Goal: Information Seeking & Learning: Learn about a topic

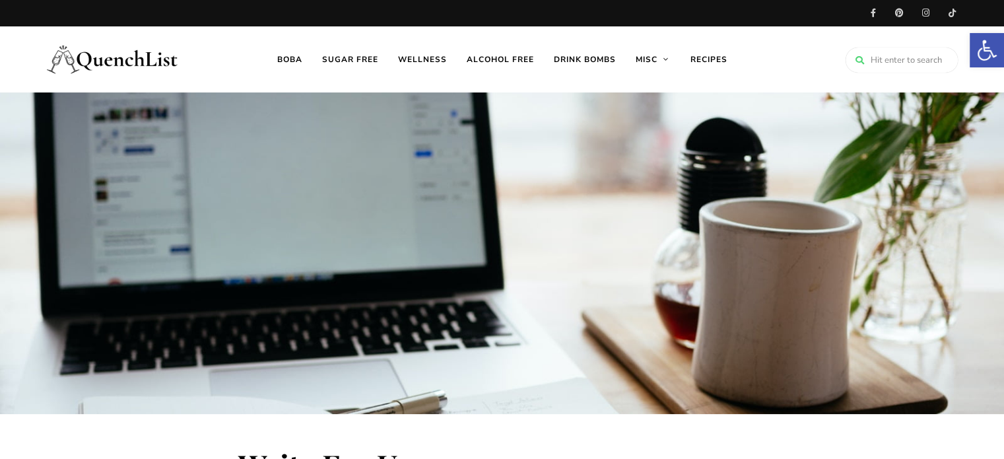
click at [103, 58] on img at bounding box center [113, 59] width 132 height 53
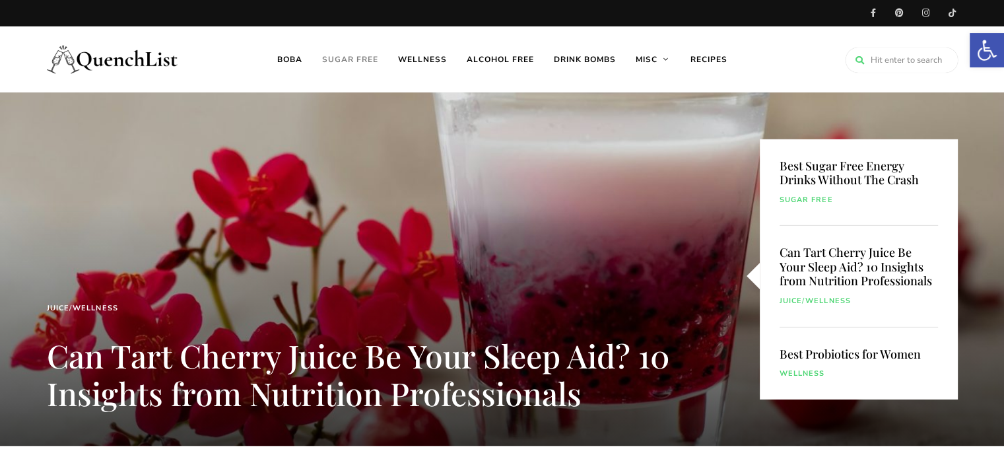
click at [354, 62] on link "Sugar free" at bounding box center [350, 59] width 76 height 66
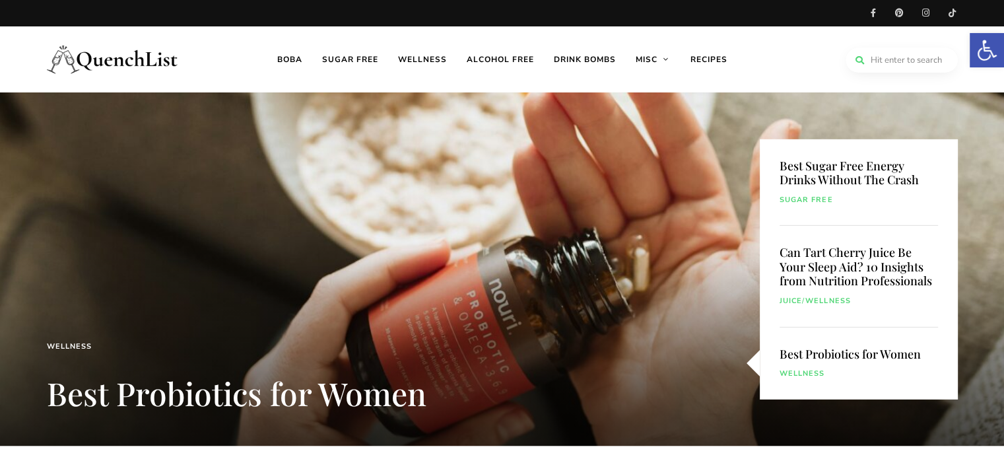
click at [924, 64] on input "search" at bounding box center [902, 60] width 112 height 25
type input "sugar-free"
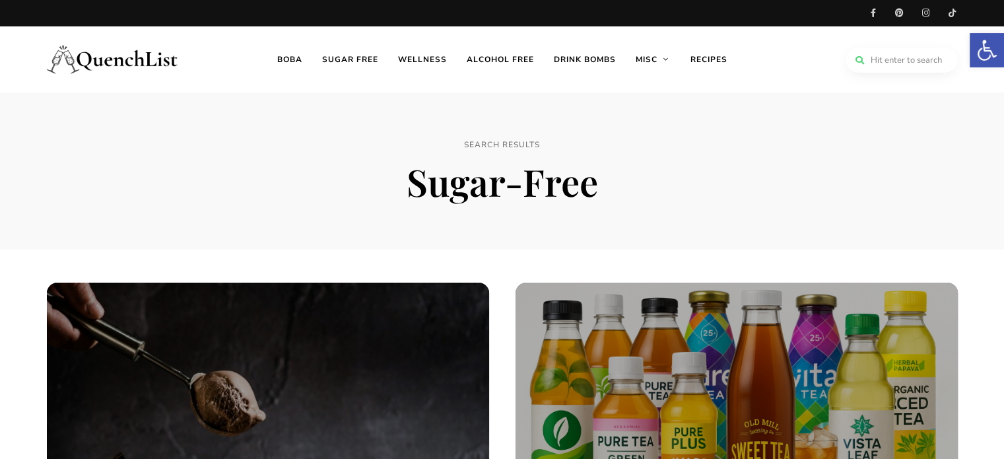
click at [892, 55] on input "search" at bounding box center [902, 60] width 112 height 25
type input "sugar-free ice cream"
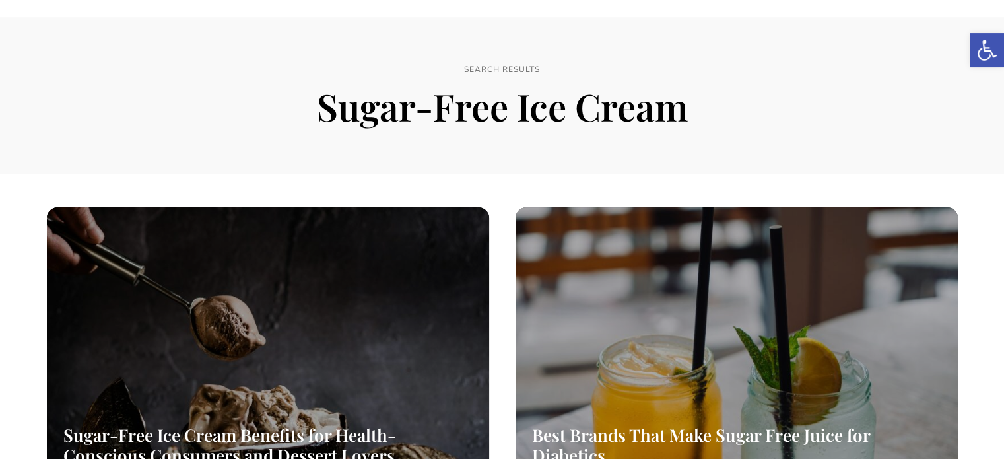
scroll to position [264, 0]
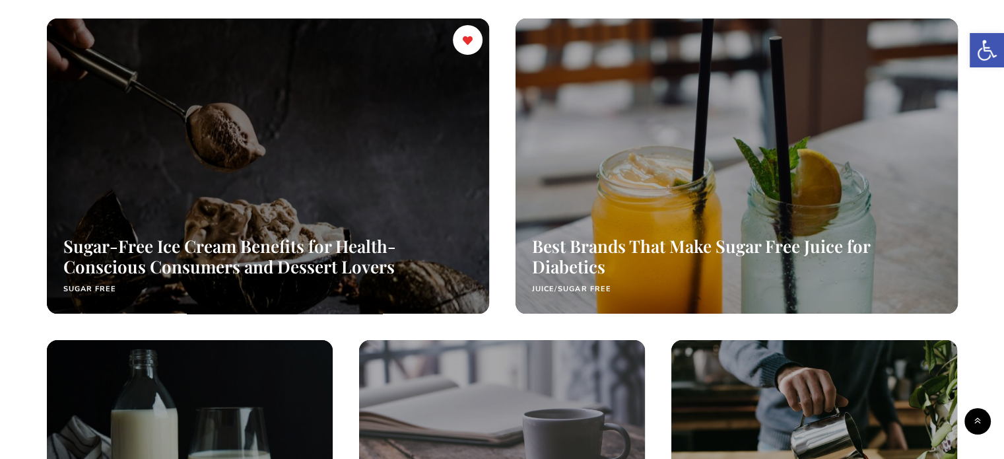
click at [327, 147] on div at bounding box center [267, 166] width 469 height 312
